Goal: Task Accomplishment & Management: Manage account settings

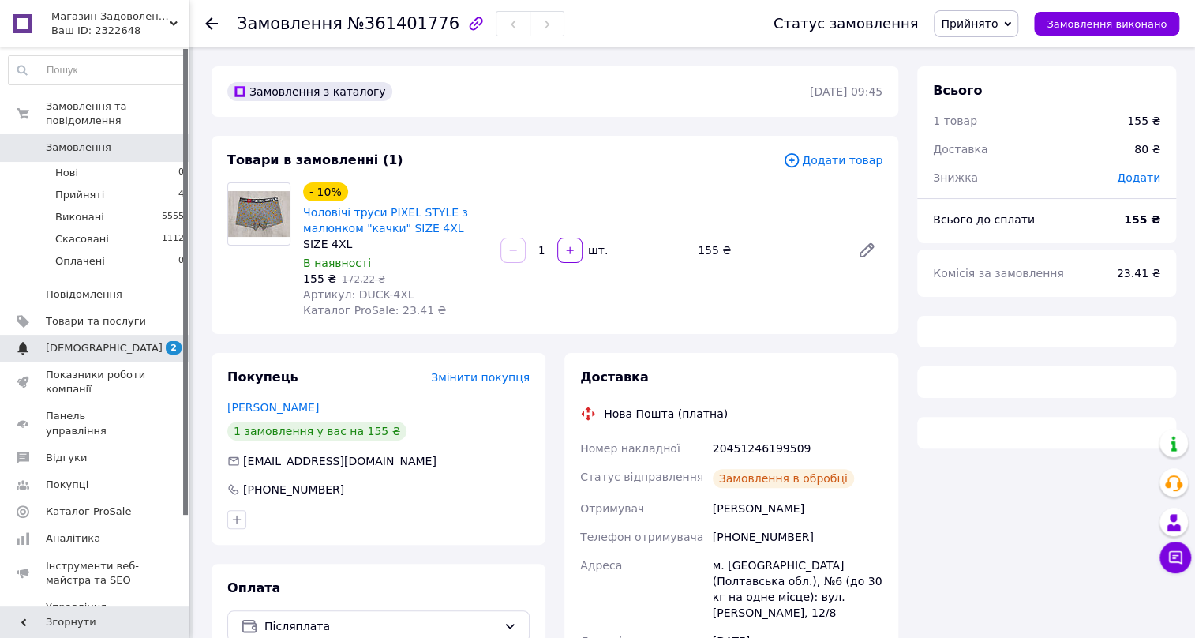
click at [88, 341] on span "[DEMOGRAPHIC_DATA]" at bounding box center [104, 348] width 117 height 14
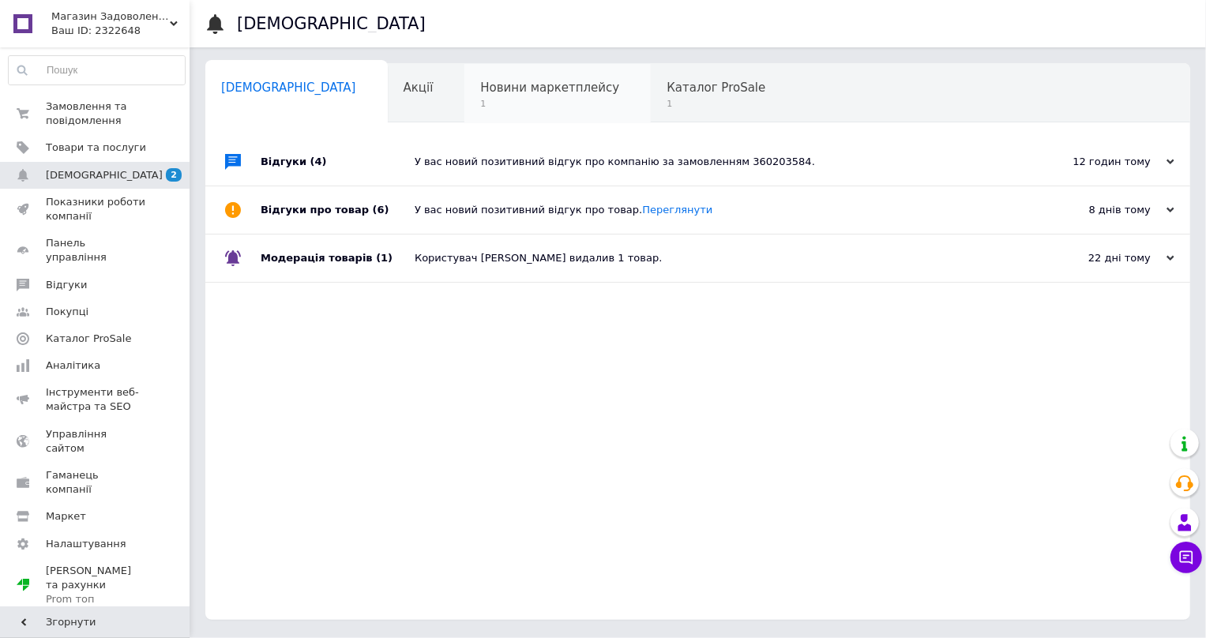
click at [480, 98] on span "1" at bounding box center [549, 104] width 139 height 12
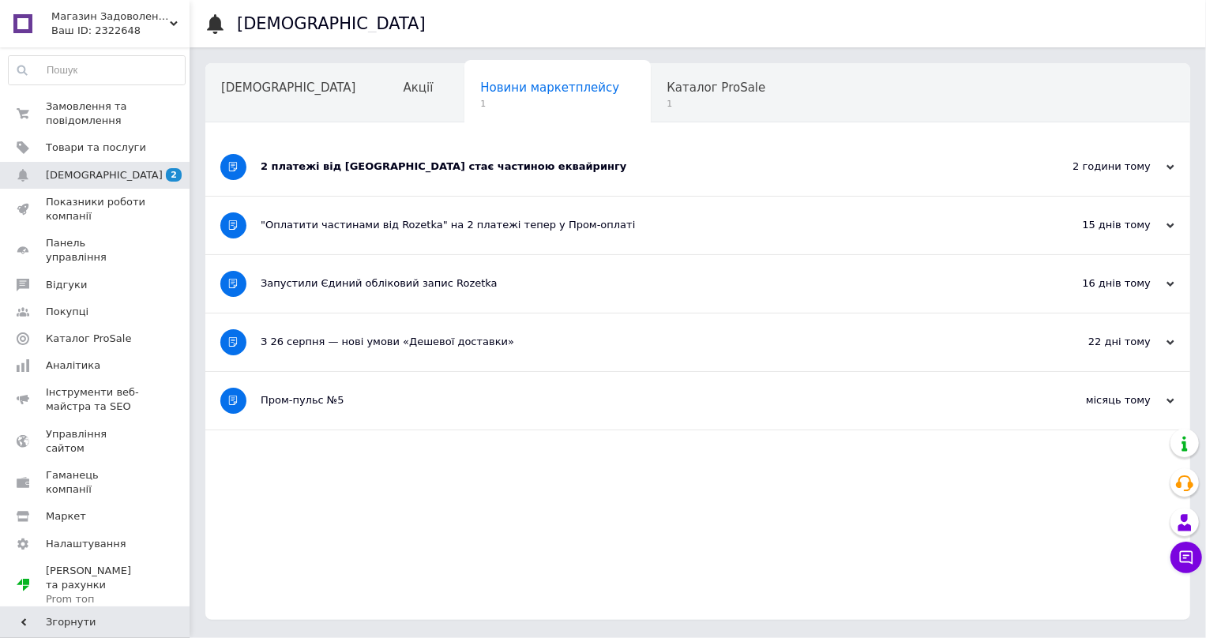
click at [418, 179] on div "2 платежі від Rozetka стає частиною еквайрингу" at bounding box center [639, 167] width 756 height 58
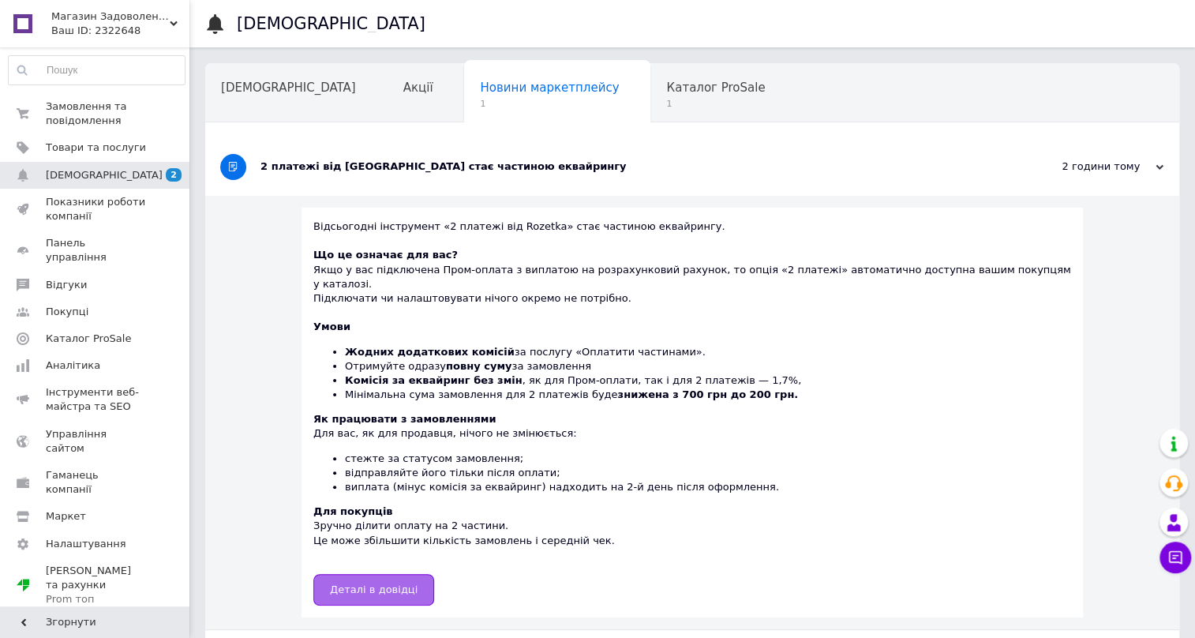
click at [386, 584] on span "Деталі в довідці" at bounding box center [374, 590] width 88 height 12
click at [666, 94] on span "Каталог ProSale" at bounding box center [715, 88] width 99 height 14
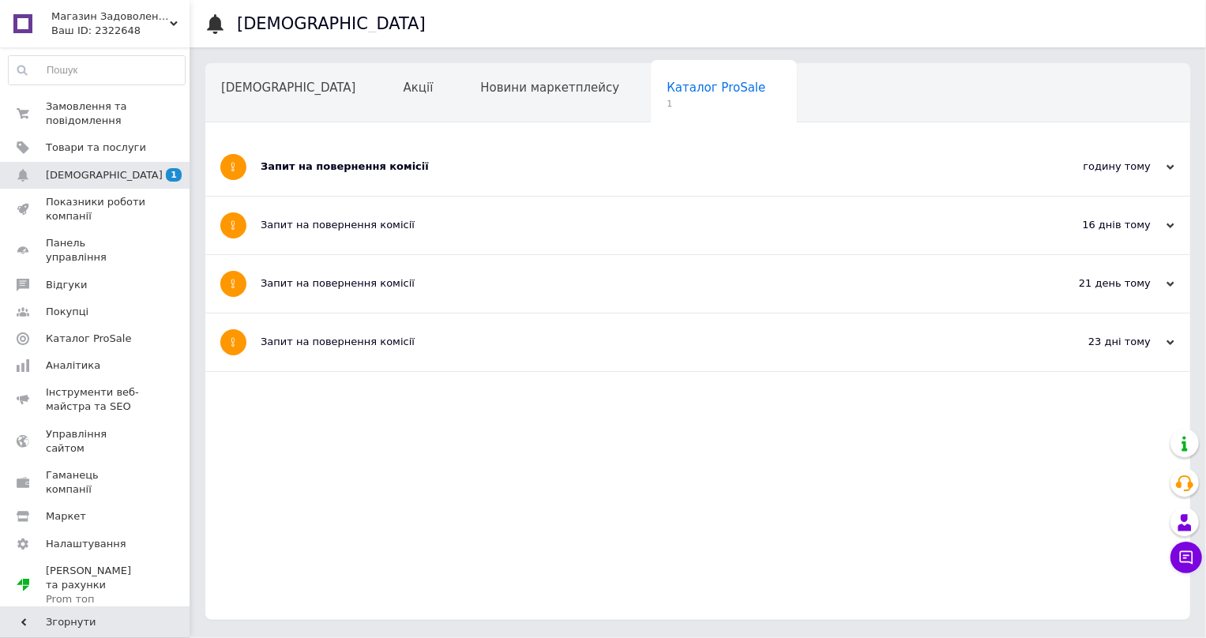
click at [339, 167] on div "Запит на повернення комісії" at bounding box center [639, 166] width 756 height 14
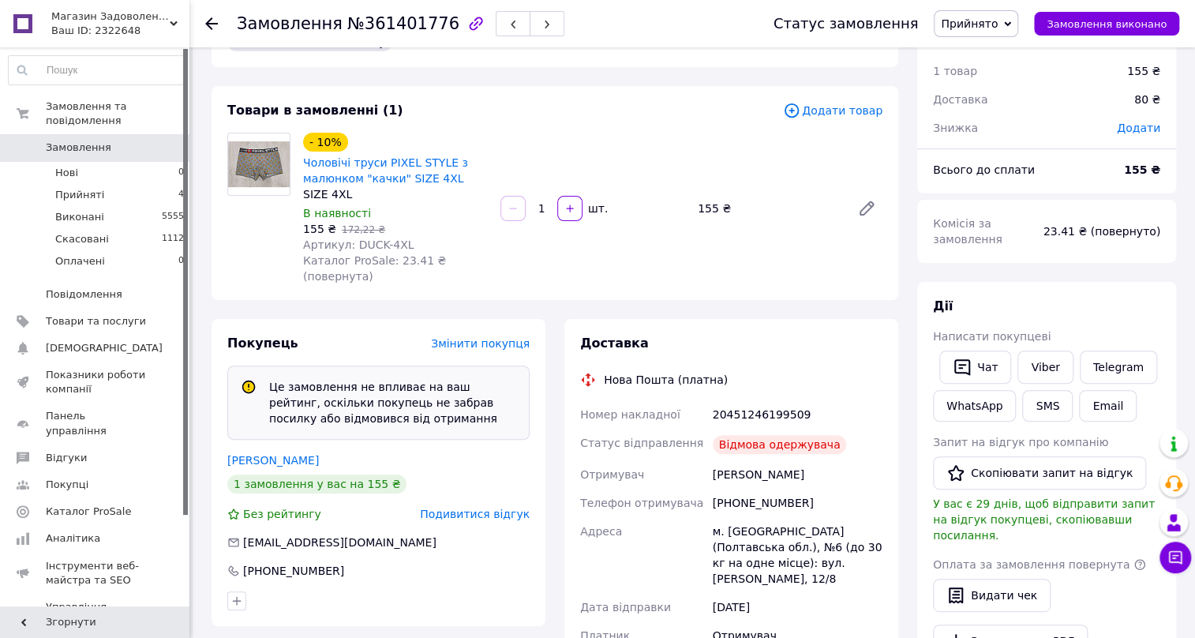
scroll to position [143, 0]
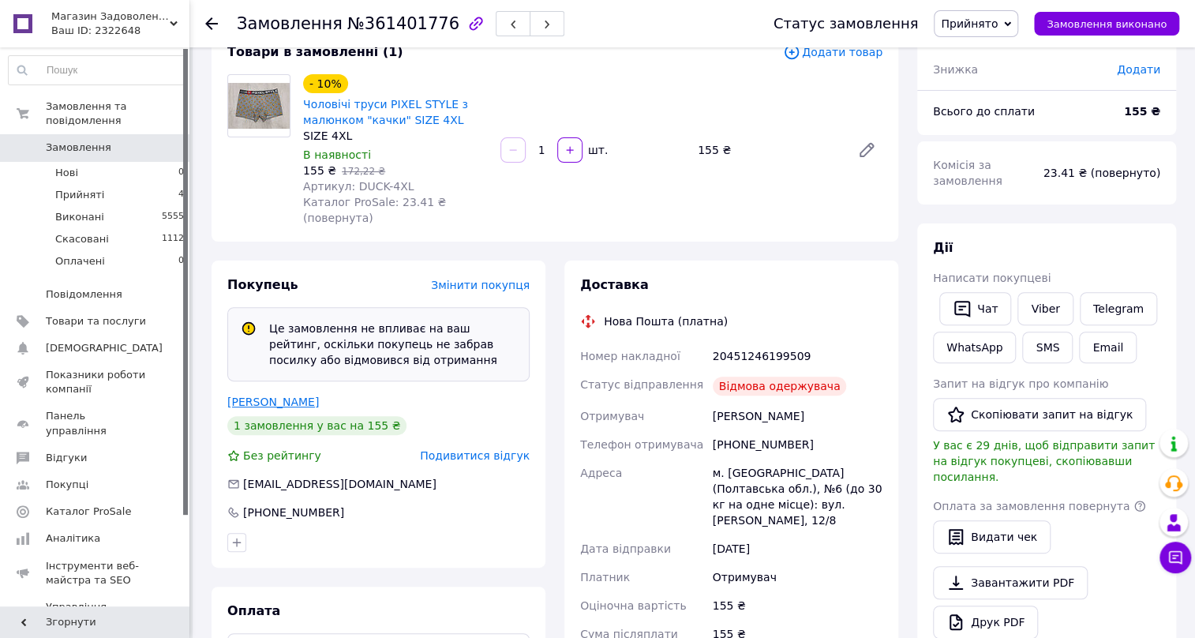
click at [277, 396] on link "Душеіна Яна" at bounding box center [273, 402] width 92 height 13
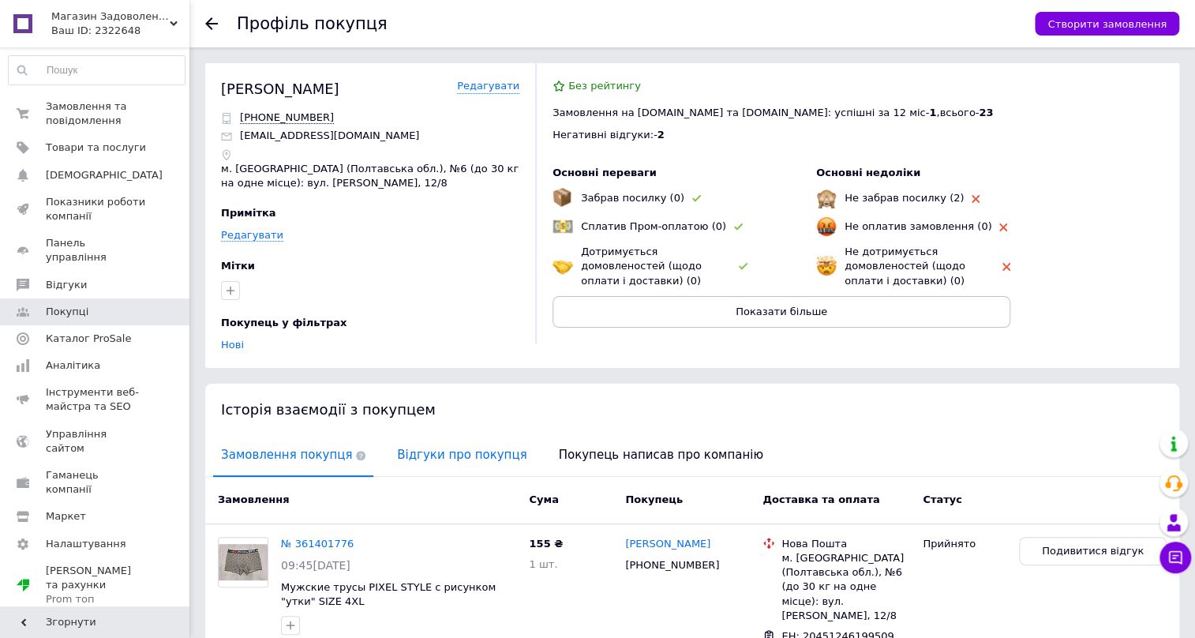
click at [466, 460] on span "Відгуки про покупця" at bounding box center [461, 455] width 145 height 40
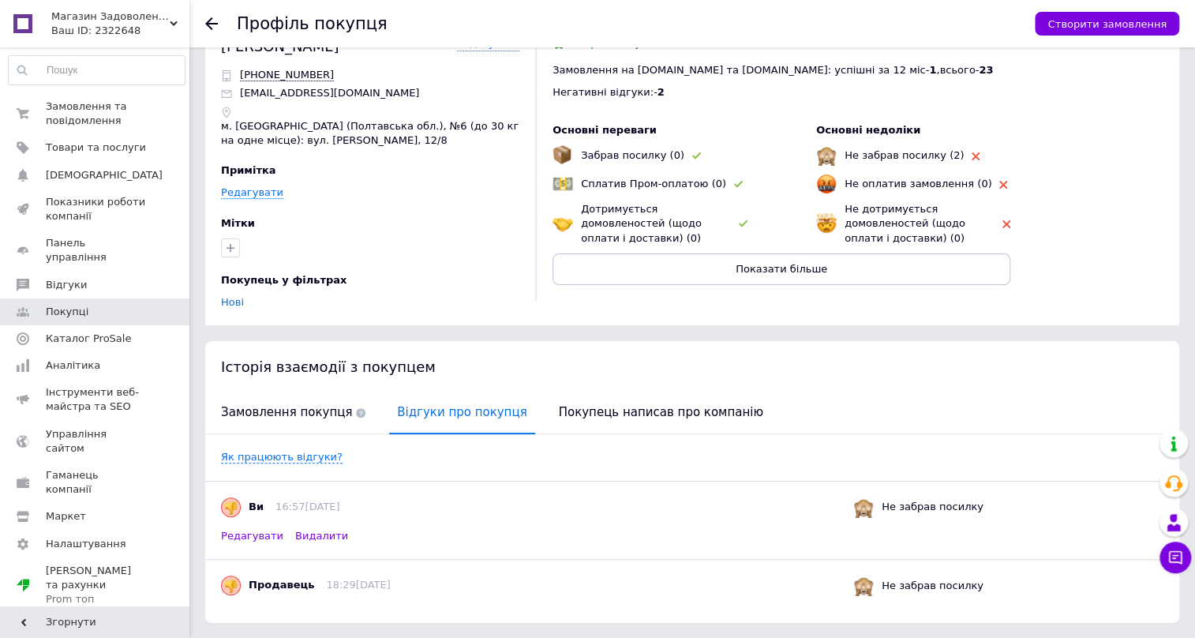
scroll to position [90, 0]
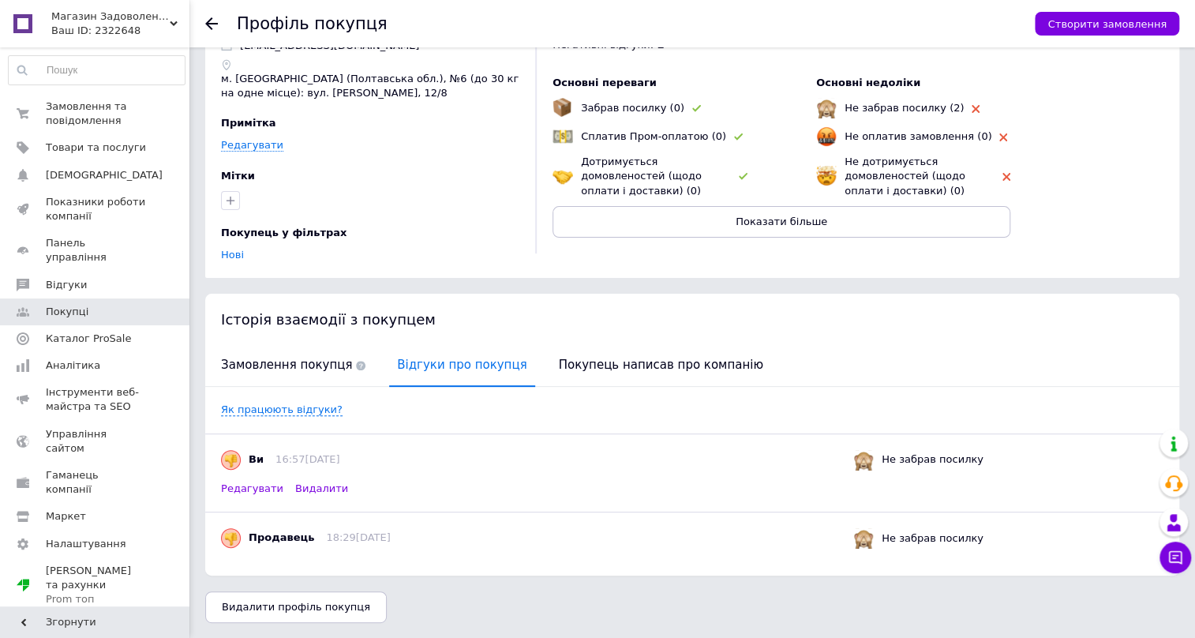
click at [312, 483] on span "Видалити" at bounding box center [321, 488] width 53 height 12
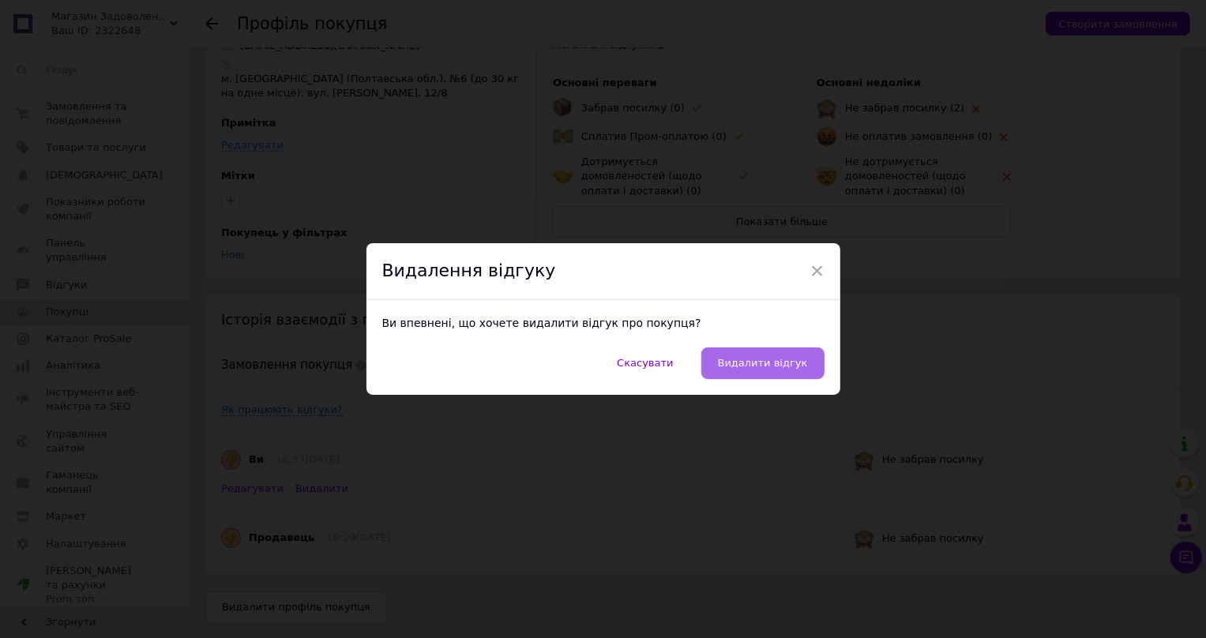
click at [790, 364] on span "Видалити відгук" at bounding box center [763, 363] width 90 height 12
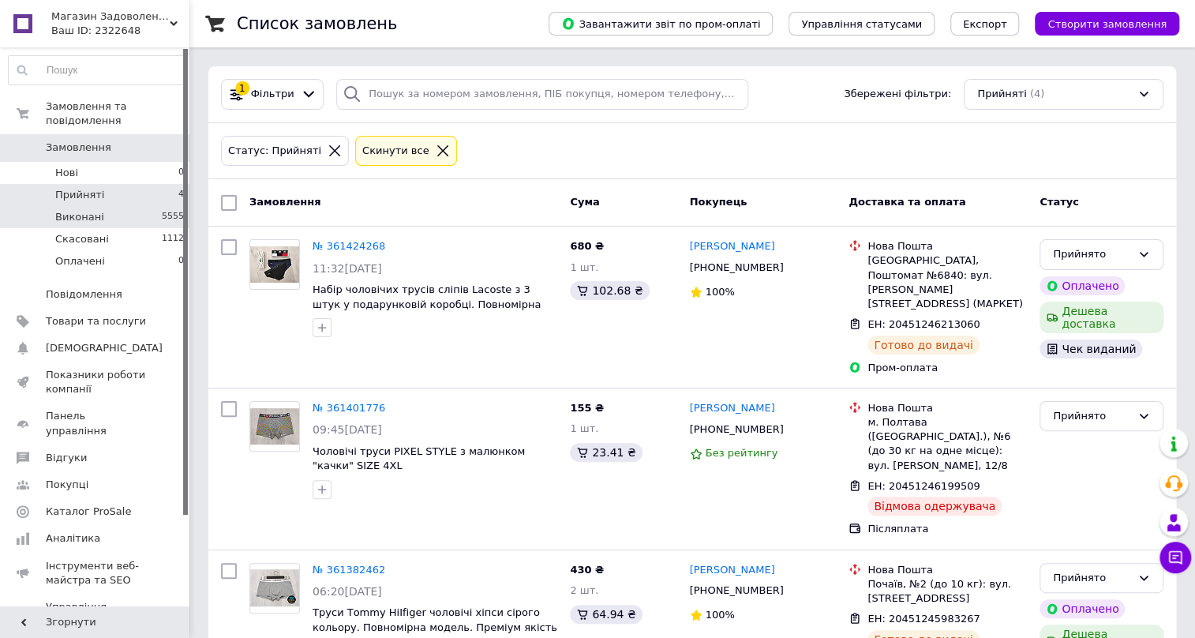
click at [90, 210] on span "Виконані" at bounding box center [79, 217] width 49 height 14
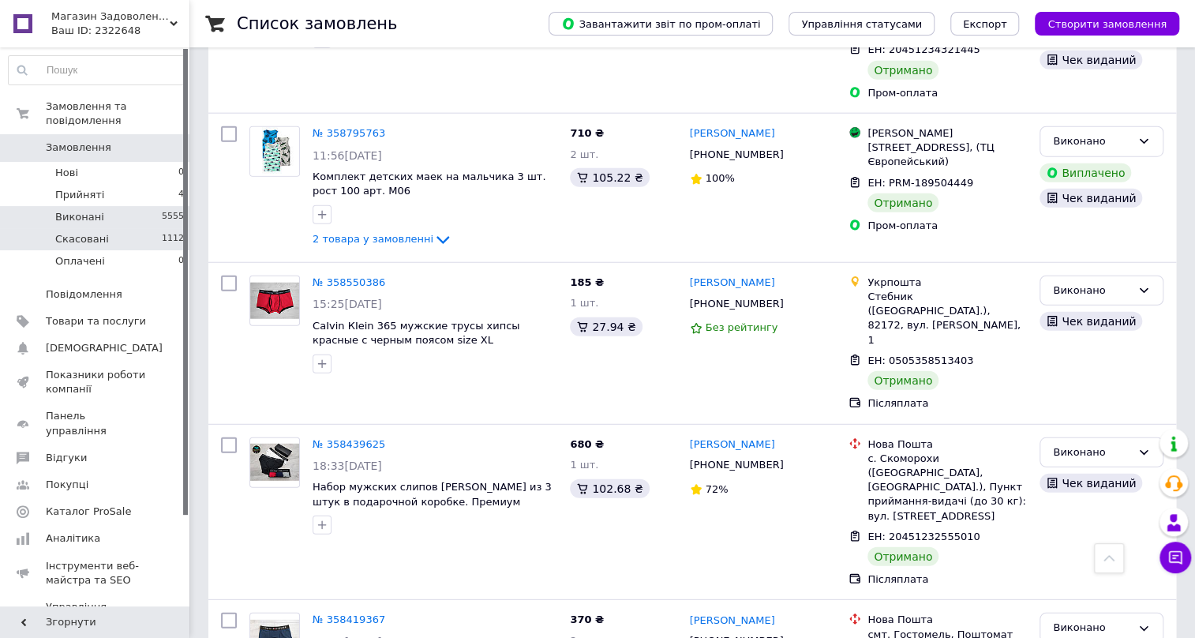
scroll to position [1938, 0]
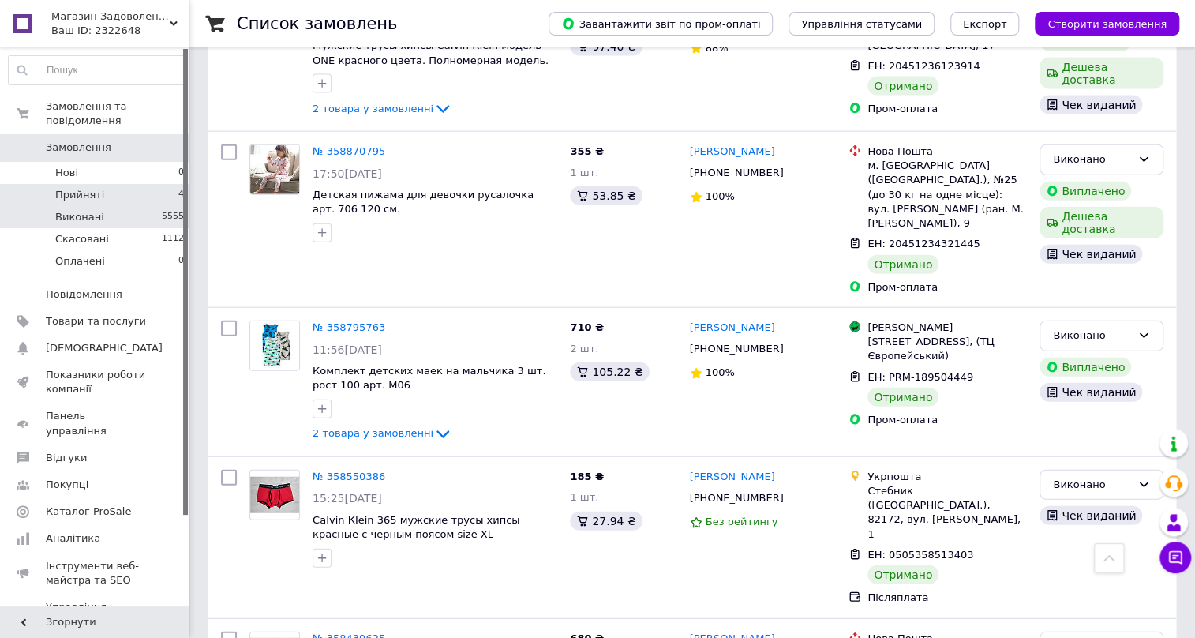
click at [78, 188] on span "Прийняті" at bounding box center [79, 195] width 49 height 14
